Goal: Navigation & Orientation: Find specific page/section

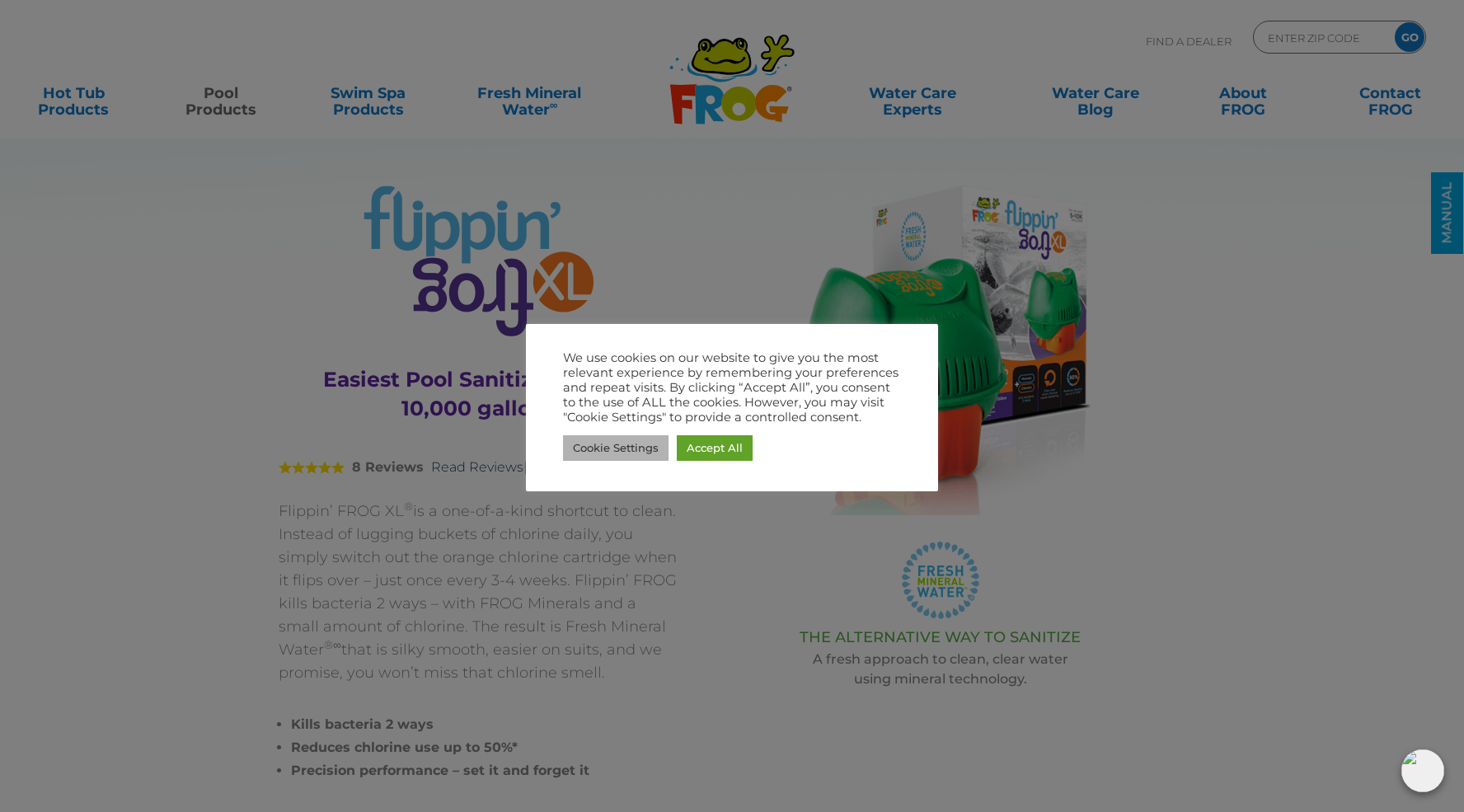
click at [631, 453] on link "Cookie Settings" at bounding box center [615, 448] width 105 height 26
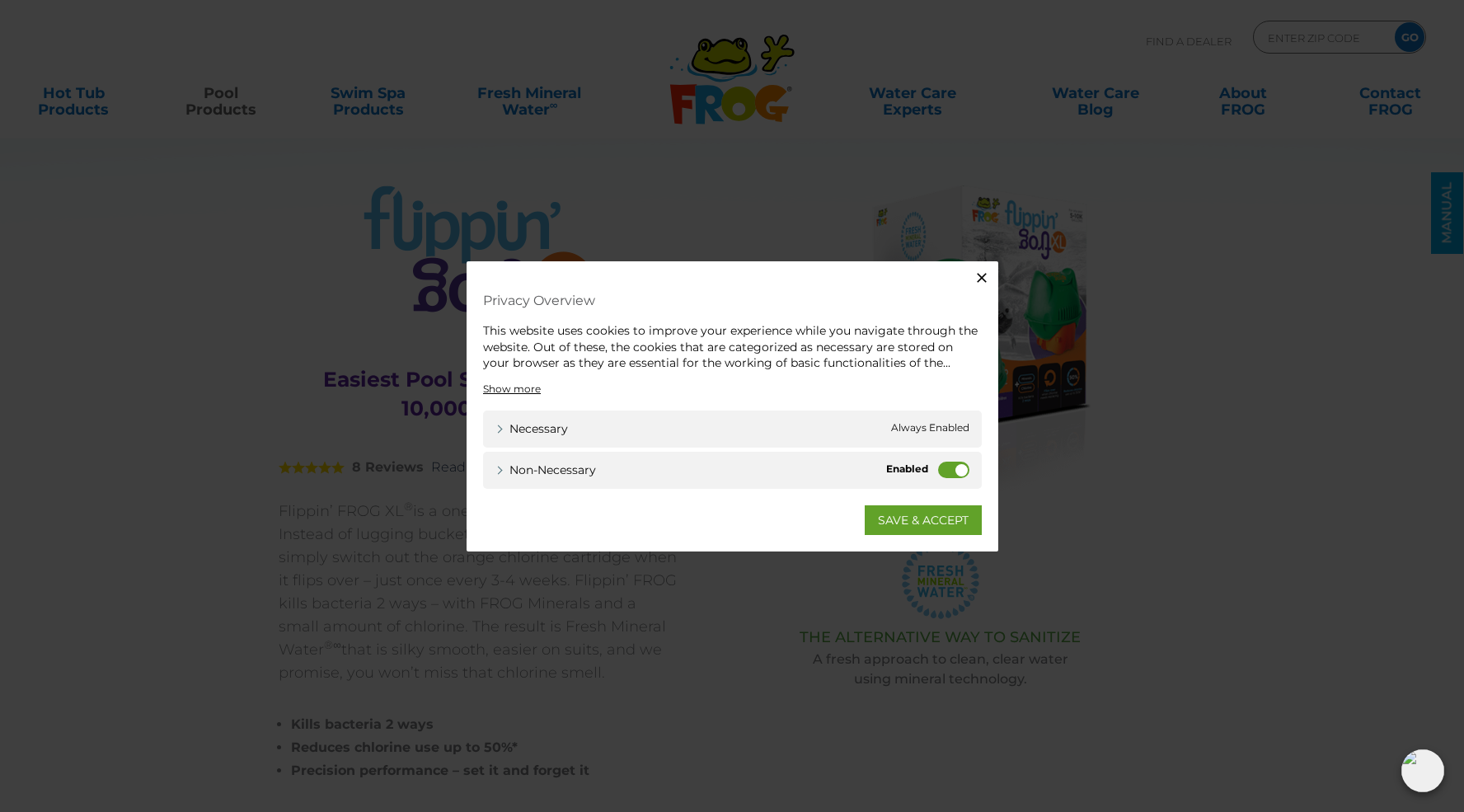
click at [946, 468] on label "Non-necessary" at bounding box center [954, 468] width 32 height 17
click at [0, 0] on input "Non-necessary" at bounding box center [0, 0] width 0 height 0
click at [920, 522] on link "SAVE & ACCEPT" at bounding box center [923, 519] width 117 height 30
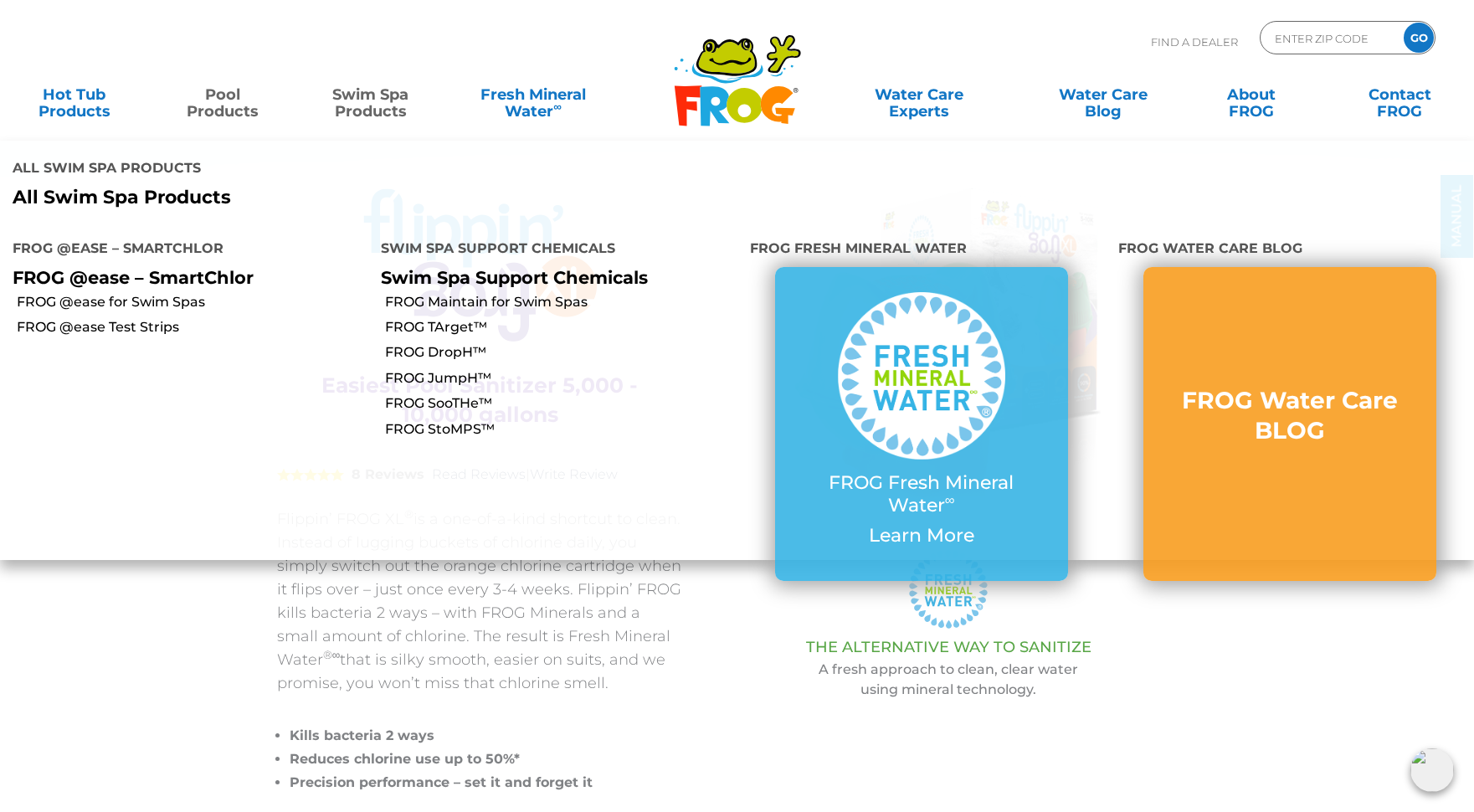
click at [375, 89] on link "Swim Spa Products" at bounding box center [371, 94] width 116 height 33
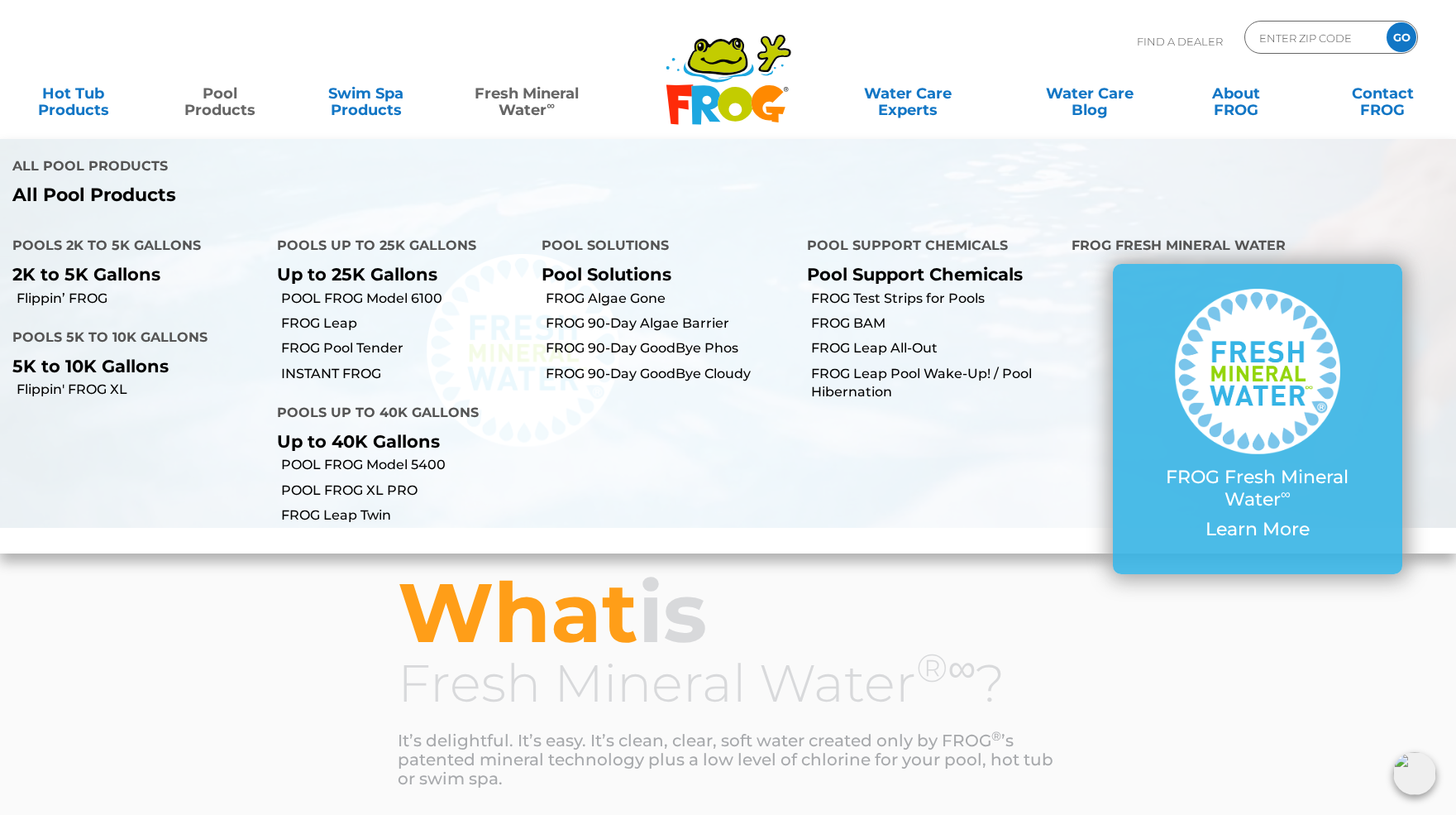
click at [225, 105] on link "Pool Products" at bounding box center [220, 93] width 115 height 33
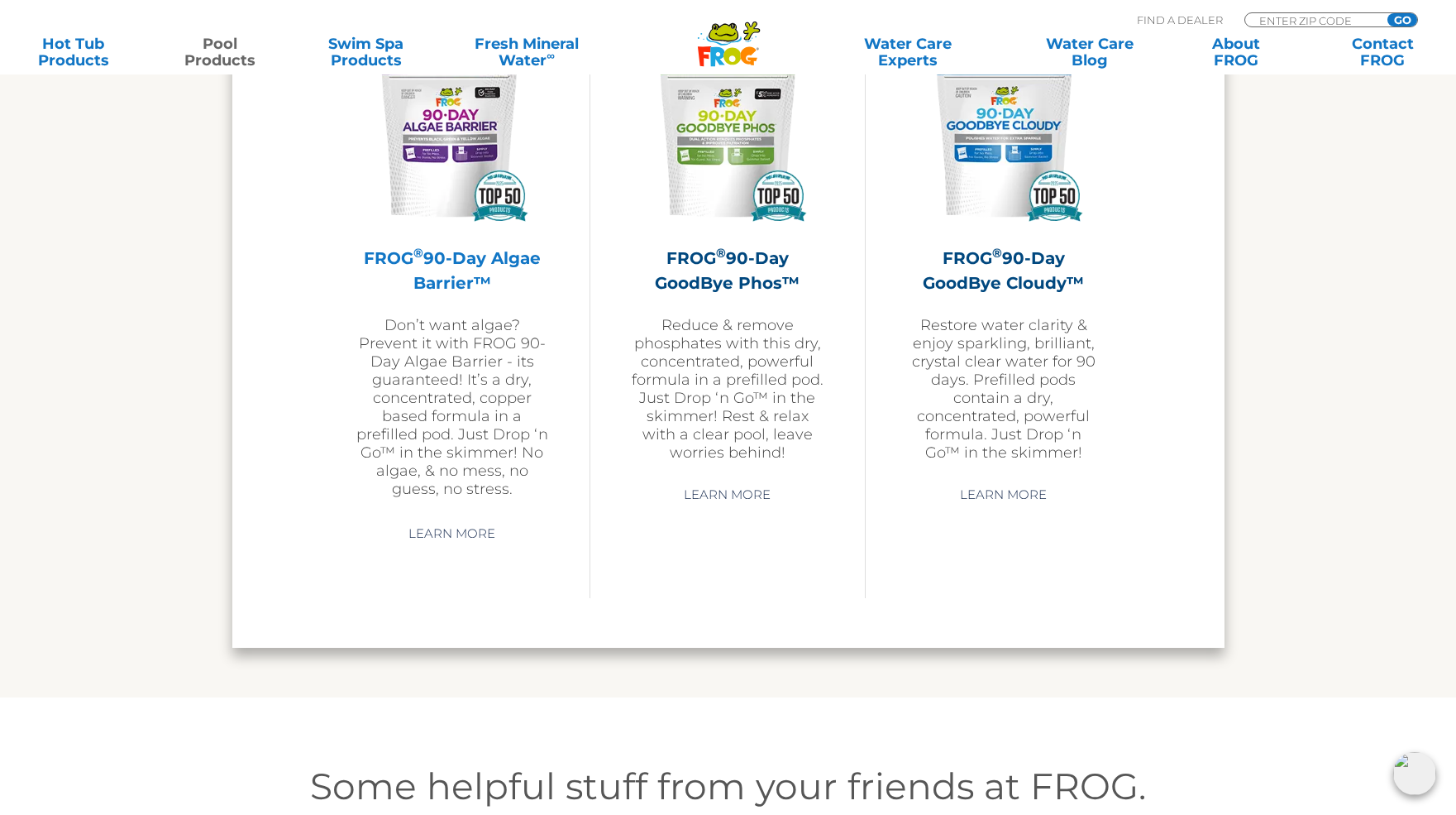
scroll to position [5227, 0]
